Goal: Find specific page/section: Find specific page/section

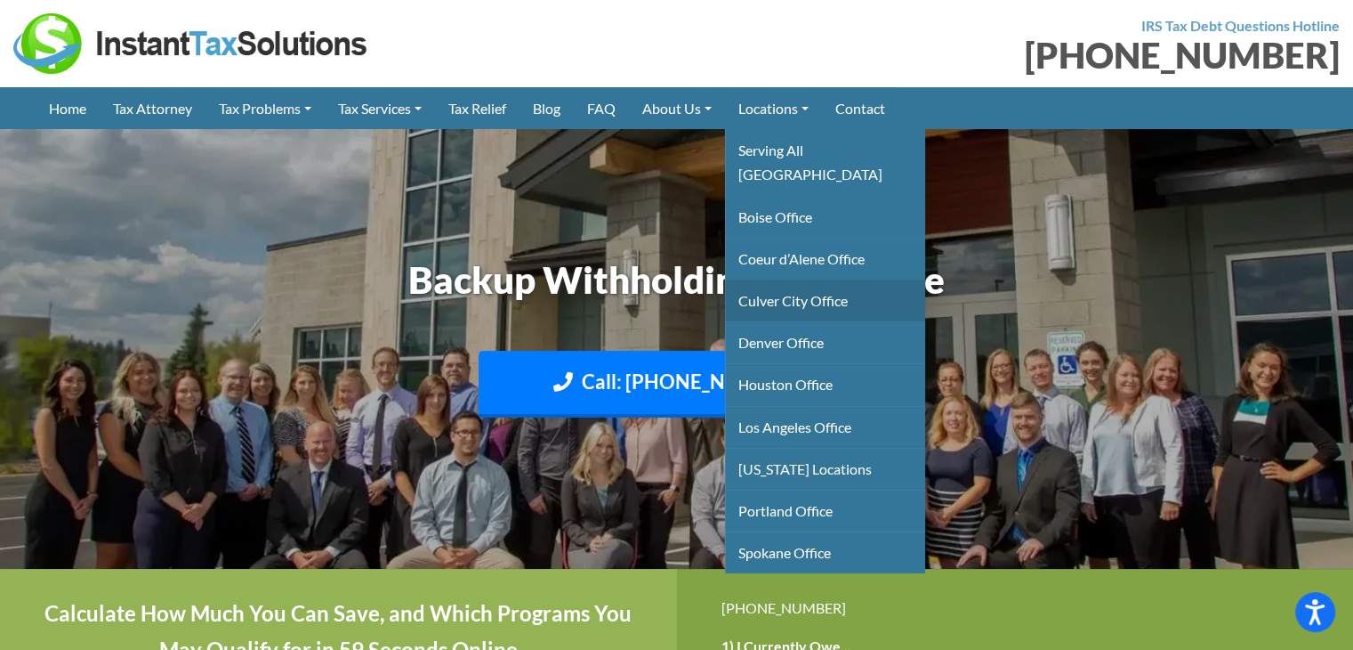
click at [796, 284] on link "Culver City Office" at bounding box center [825, 300] width 200 height 42
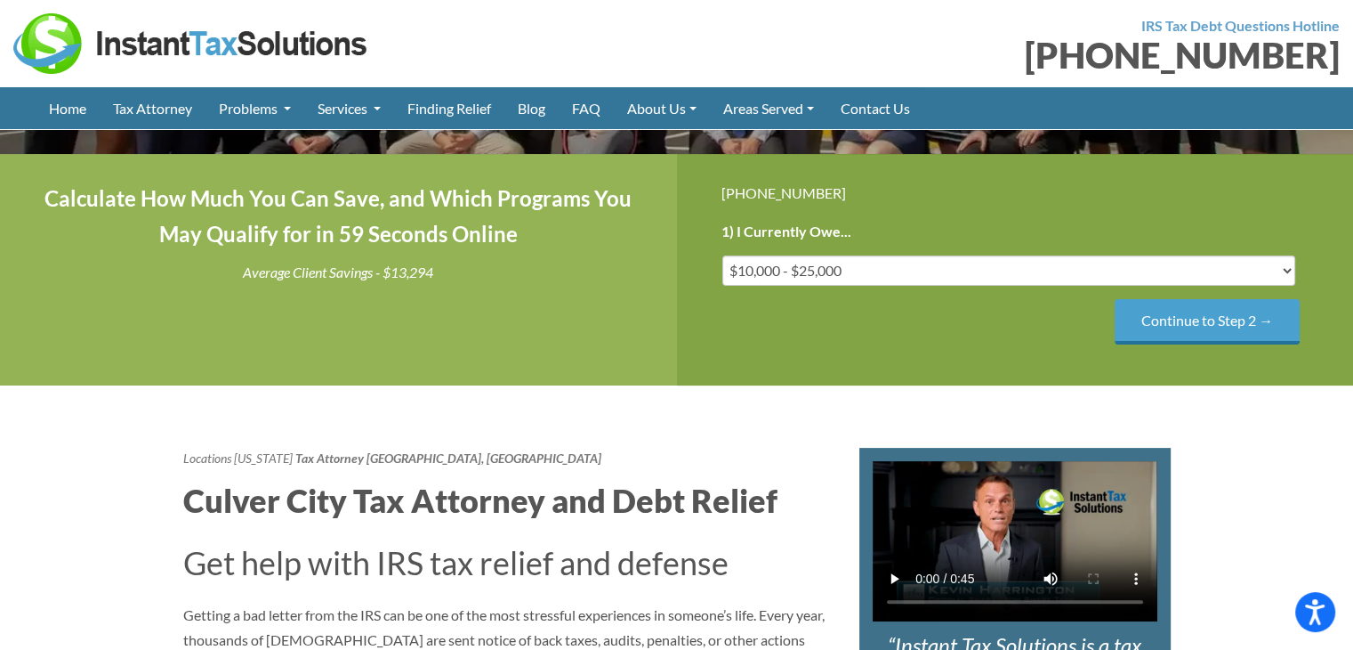
scroll to position [534, 0]
